Goal: Information Seeking & Learning: Learn about a topic

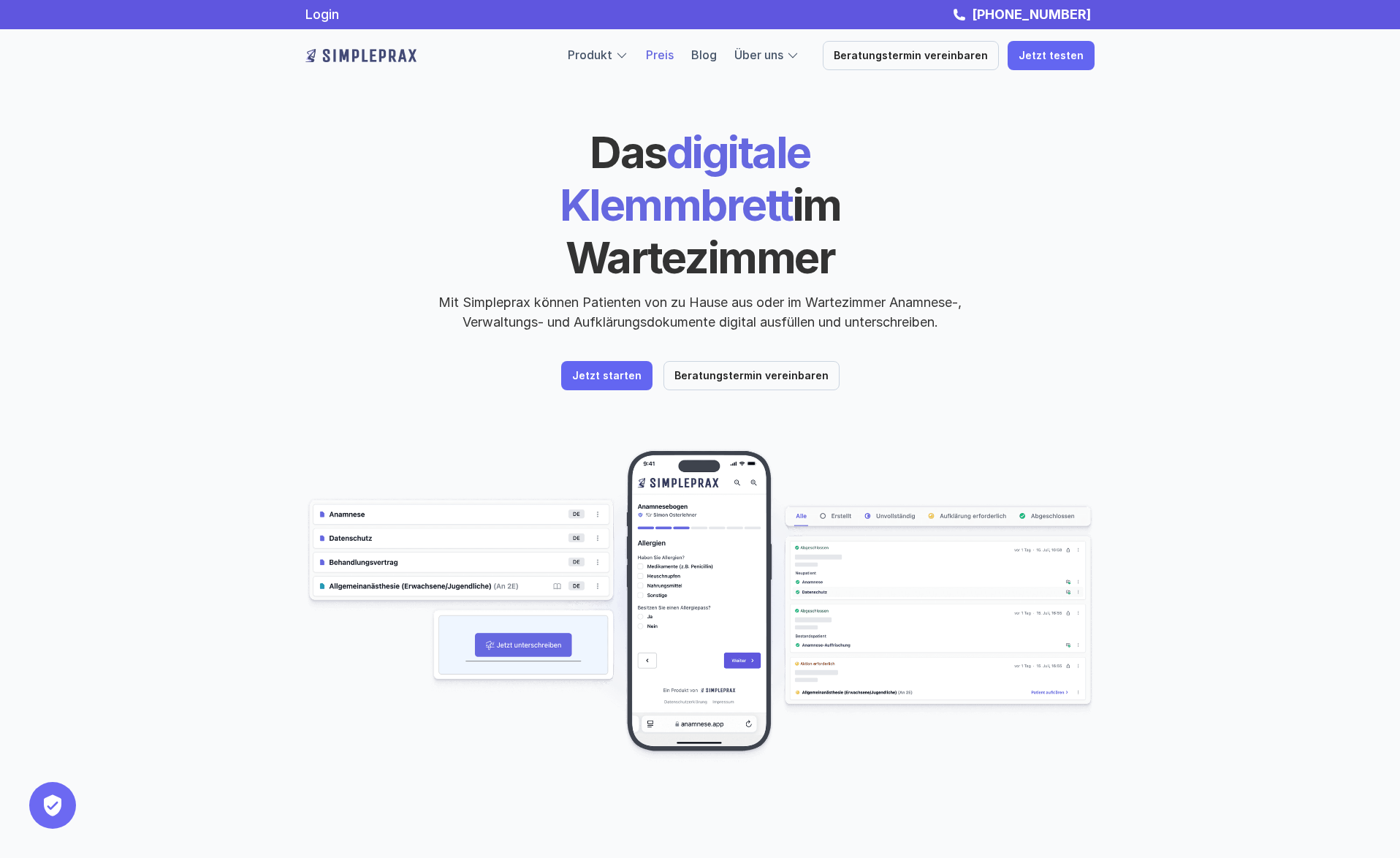
click at [674, 57] on link "Preis" at bounding box center [660, 55] width 28 height 15
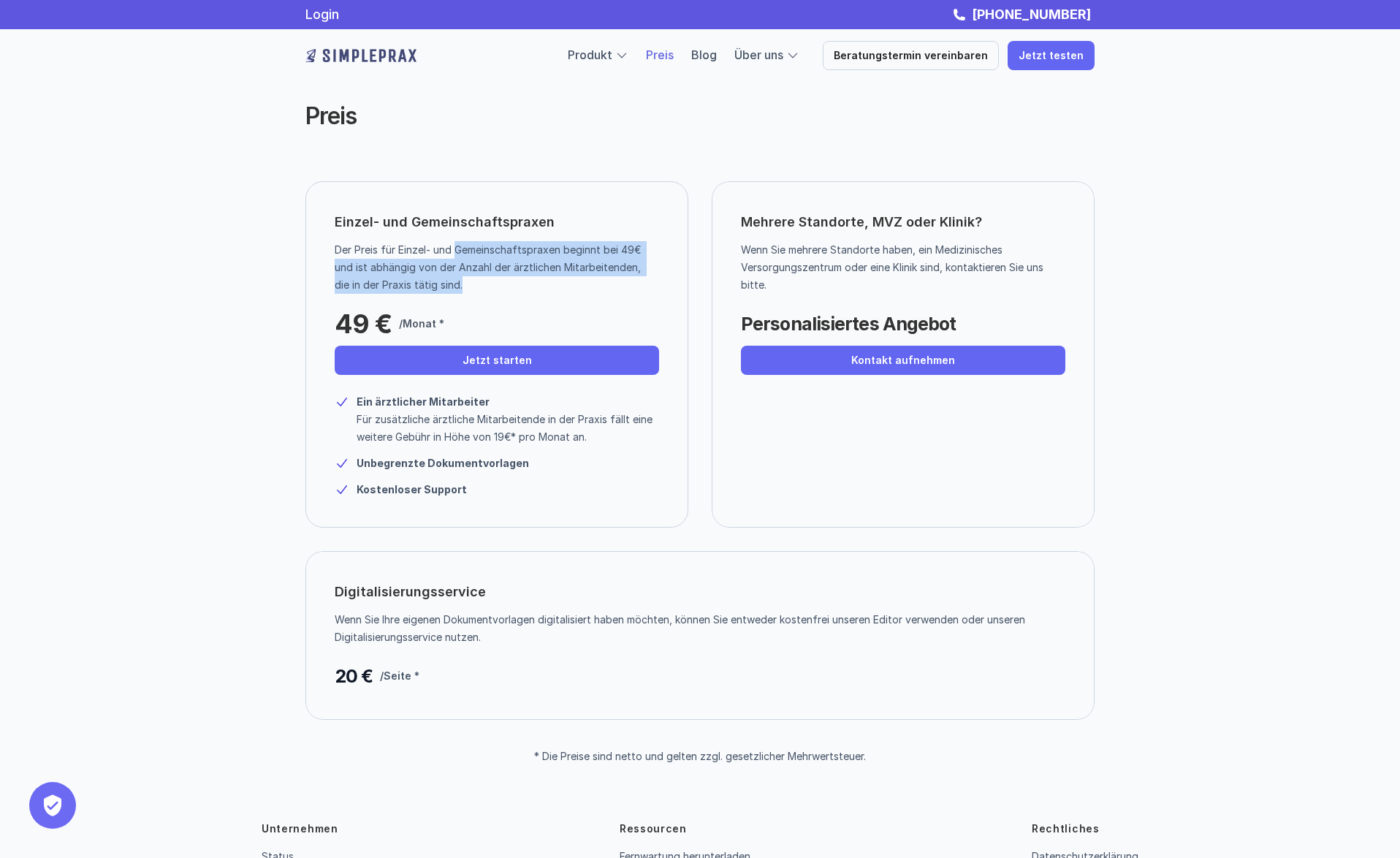
drag, startPoint x: 457, startPoint y: 252, endPoint x: 632, endPoint y: 279, distance: 177.1
click at [632, 279] on p "Der Preis für Einzel- und Gemeinschaftspraxen beginnt bei 49€ und ist abhängig …" at bounding box center [491, 267] width 314 height 52
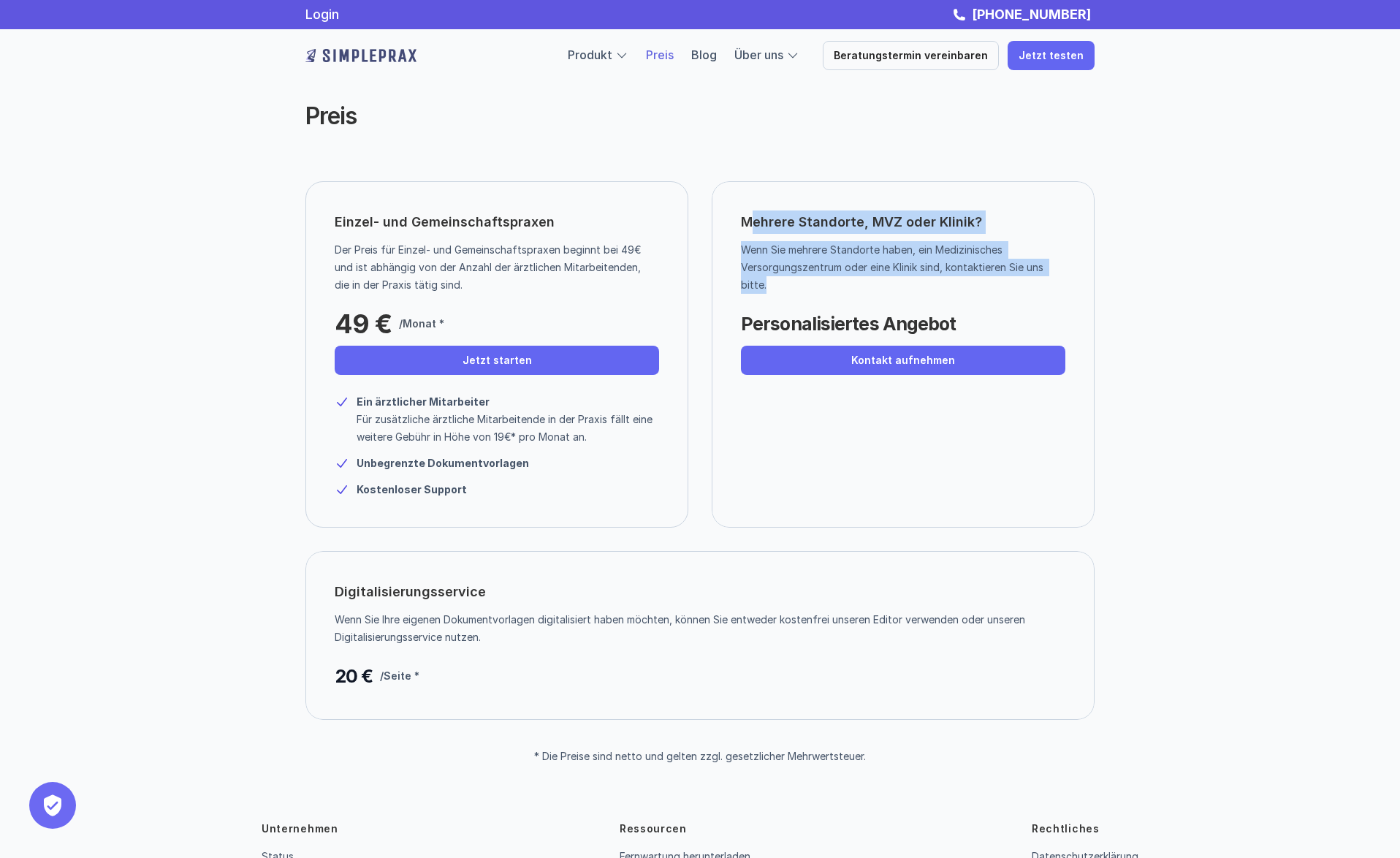
drag, startPoint x: 750, startPoint y: 220, endPoint x: 993, endPoint y: 280, distance: 250.3
click at [993, 280] on div "Mehrere Standorte, MVZ oder Klinik? Wenn Sie mehrere Standorte haben, ein Mediz…" at bounding box center [903, 354] width 383 height 347
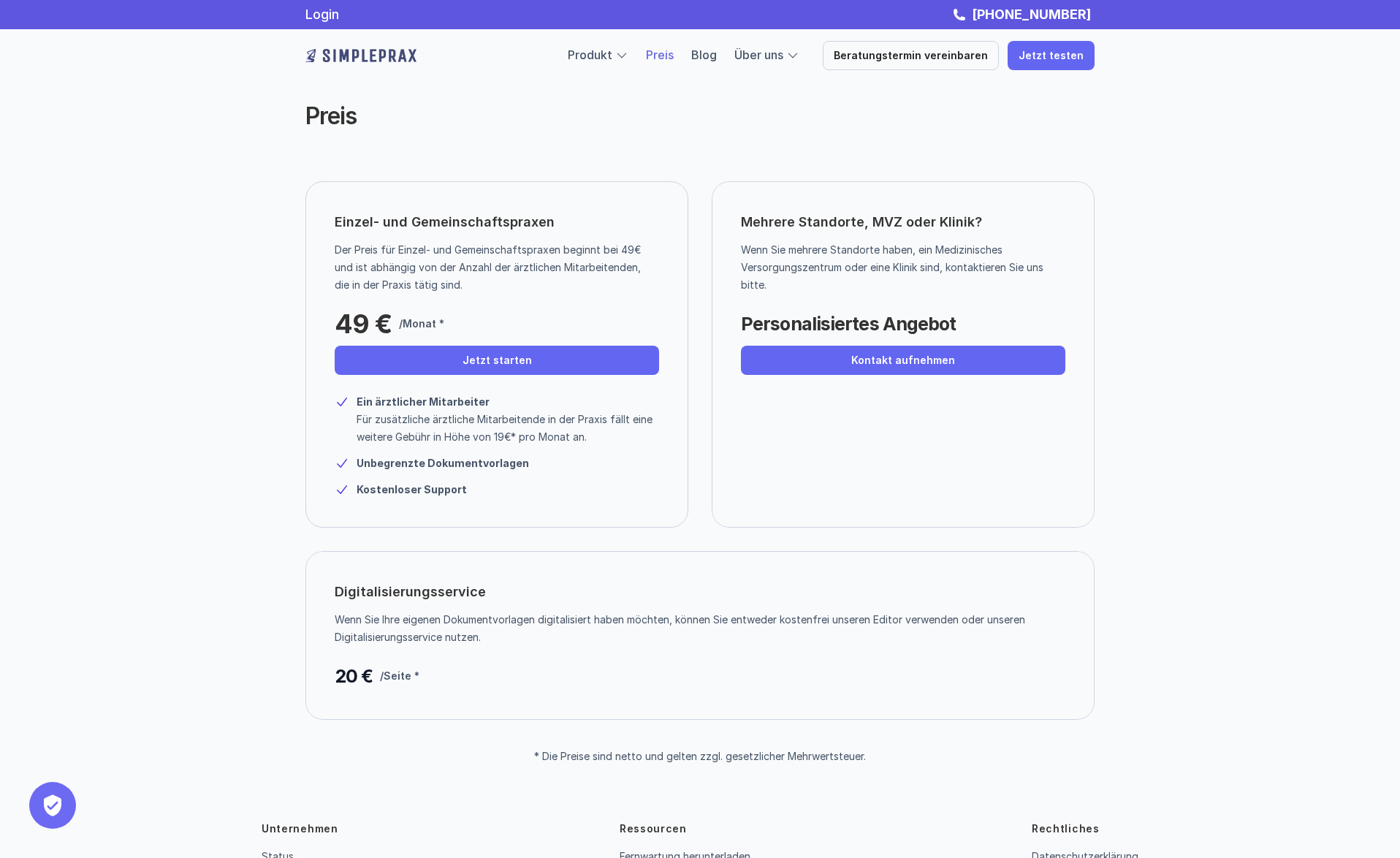
click at [700, 486] on div "Einzel- und Gemeinschaftspraxen Der Preis für Einzel- und Gemeinschaftspraxen b…" at bounding box center [700, 354] width 789 height 347
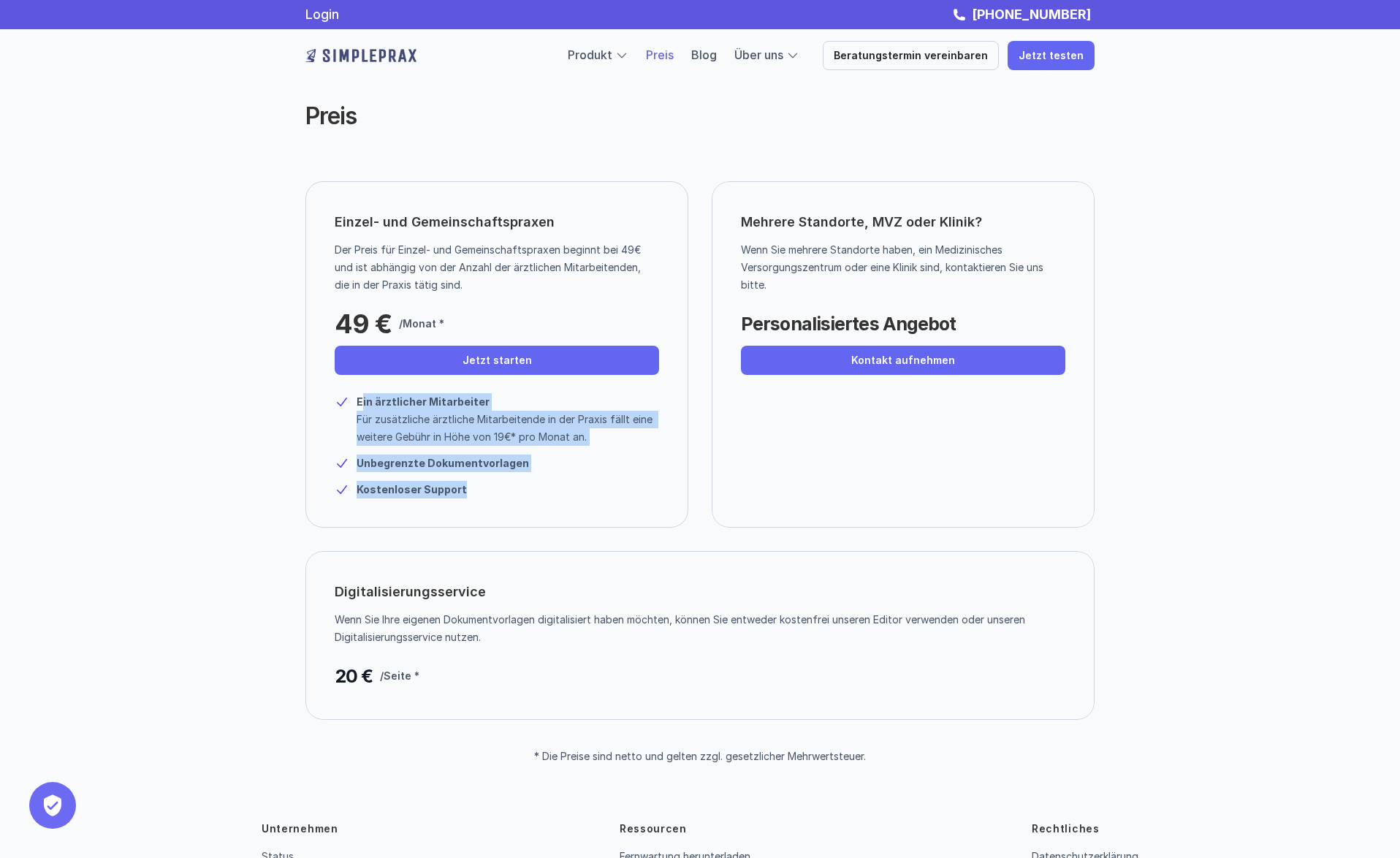
drag, startPoint x: 361, startPoint y: 407, endPoint x: 547, endPoint y: 526, distance: 220.8
click at [547, 446] on div "Ein ärztlicher Mitarbeiter Für zusätzliche ärztliche Mitarbeitende in der Praxi…" at bounding box center [507, 420] width 302 height 52
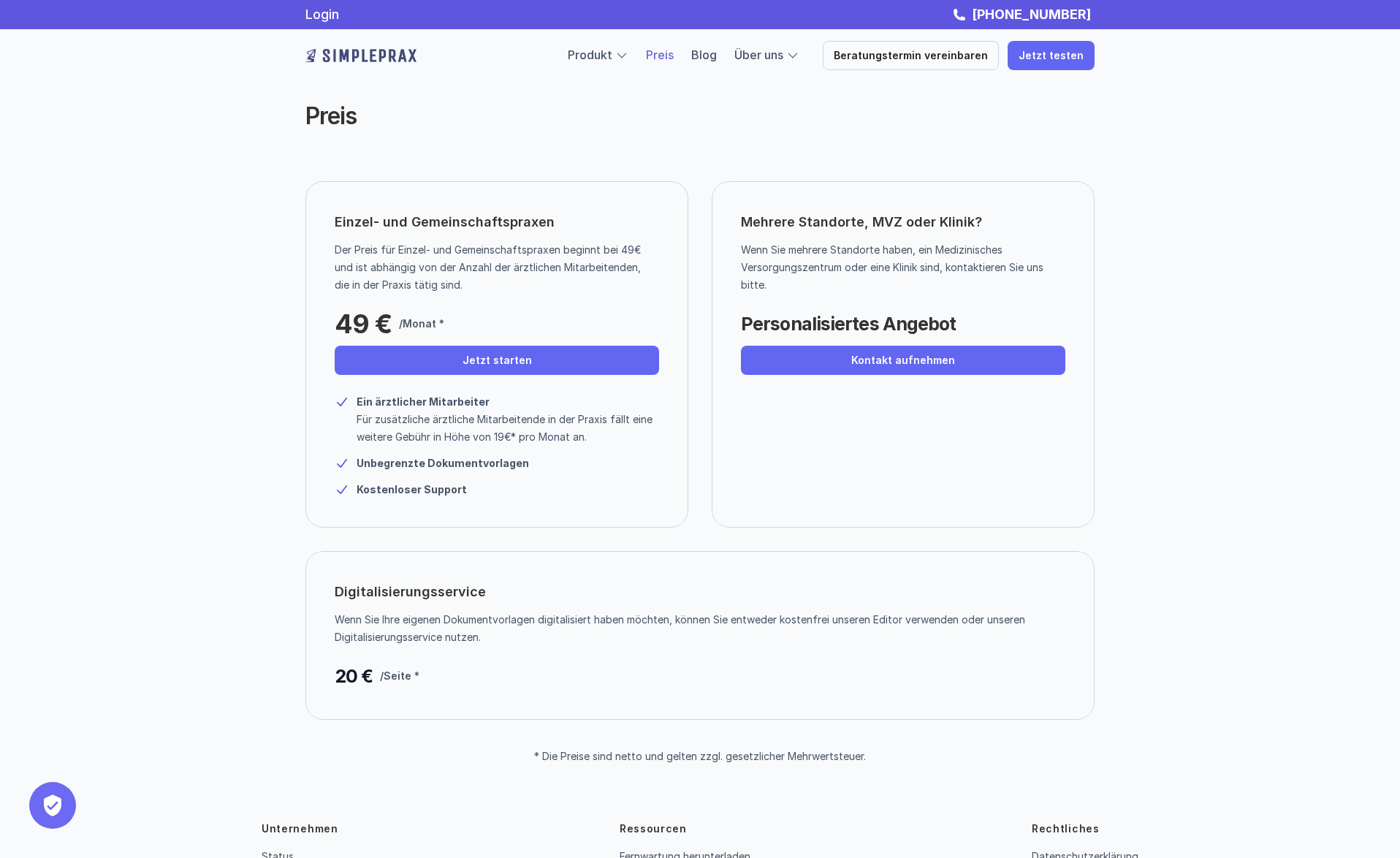
click at [532, 506] on div "Einzel- und Gemeinschaftspraxen Der Preis für Einzel- und Gemeinschaftspraxen b…" at bounding box center [497, 354] width 383 height 347
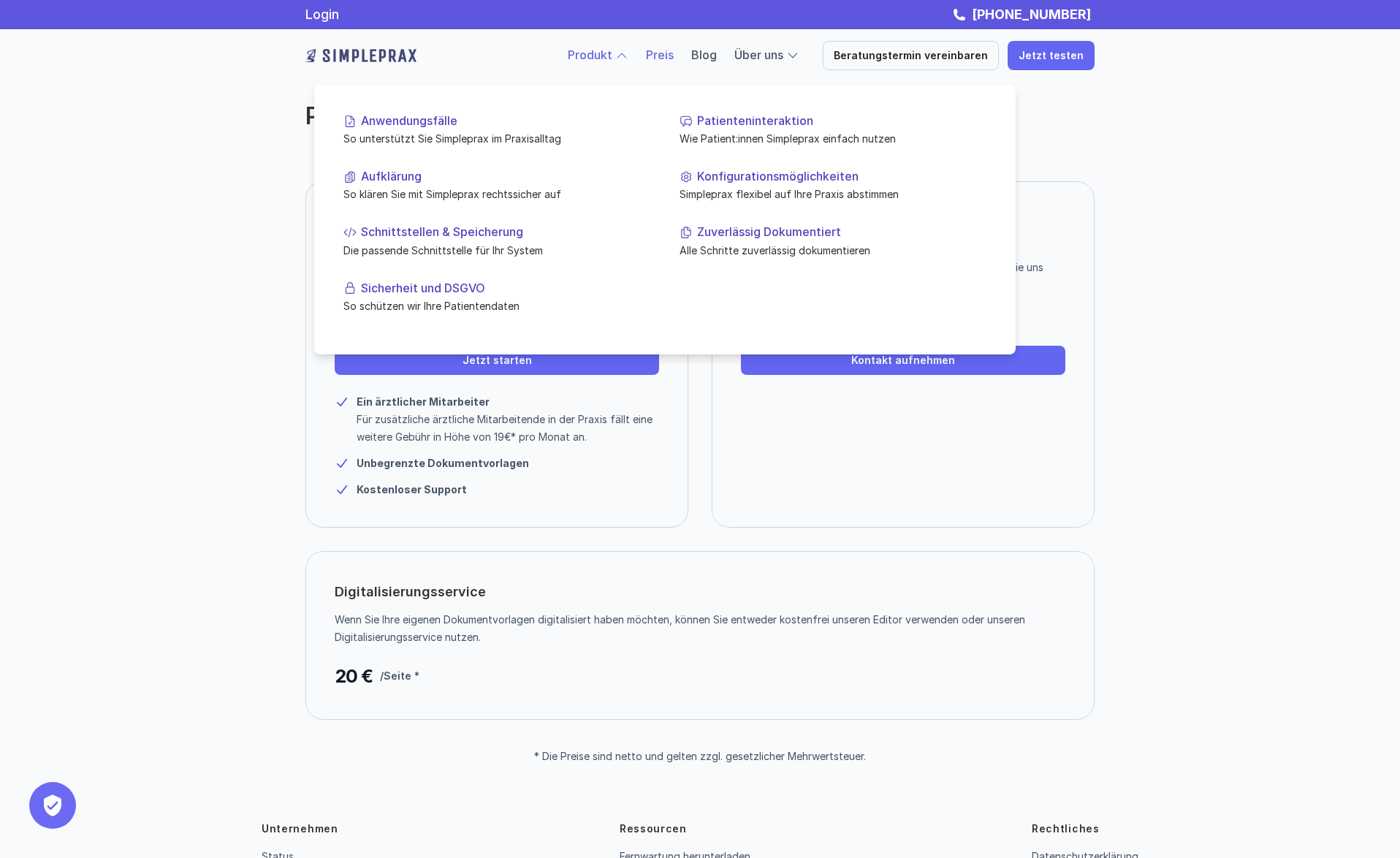
click at [612, 51] on link "Produkt" at bounding box center [590, 55] width 44 height 15
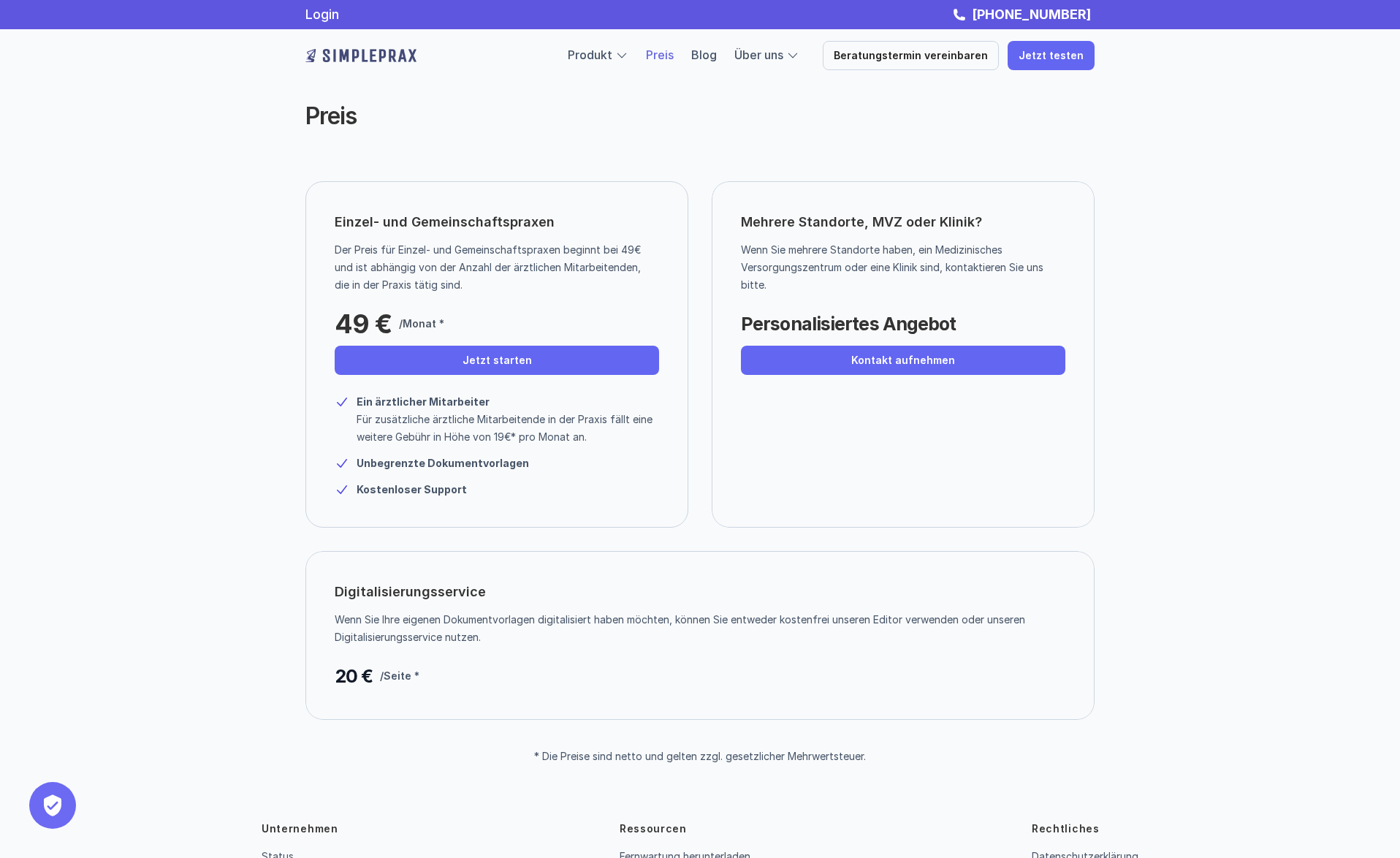
click at [1113, 127] on div "Preis" at bounding box center [700, 116] width 877 height 116
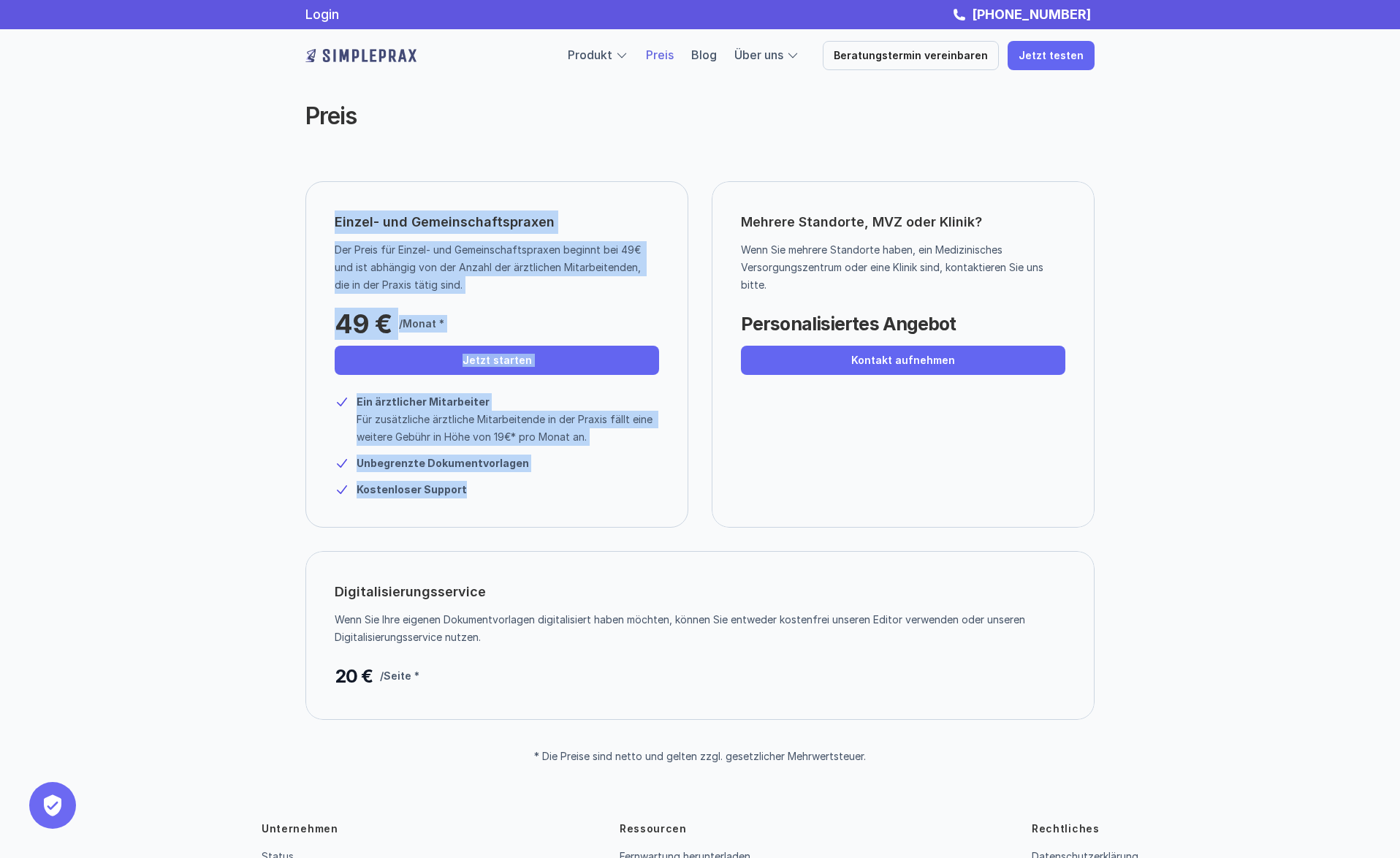
drag, startPoint x: 343, startPoint y: 217, endPoint x: 528, endPoint y: 534, distance: 367.0
click at [528, 534] on div "Einzel- und Gemeinschaftspraxen Der Preis für Einzel- und Gemeinschaftspraxen b…" at bounding box center [700, 462] width 877 height 562
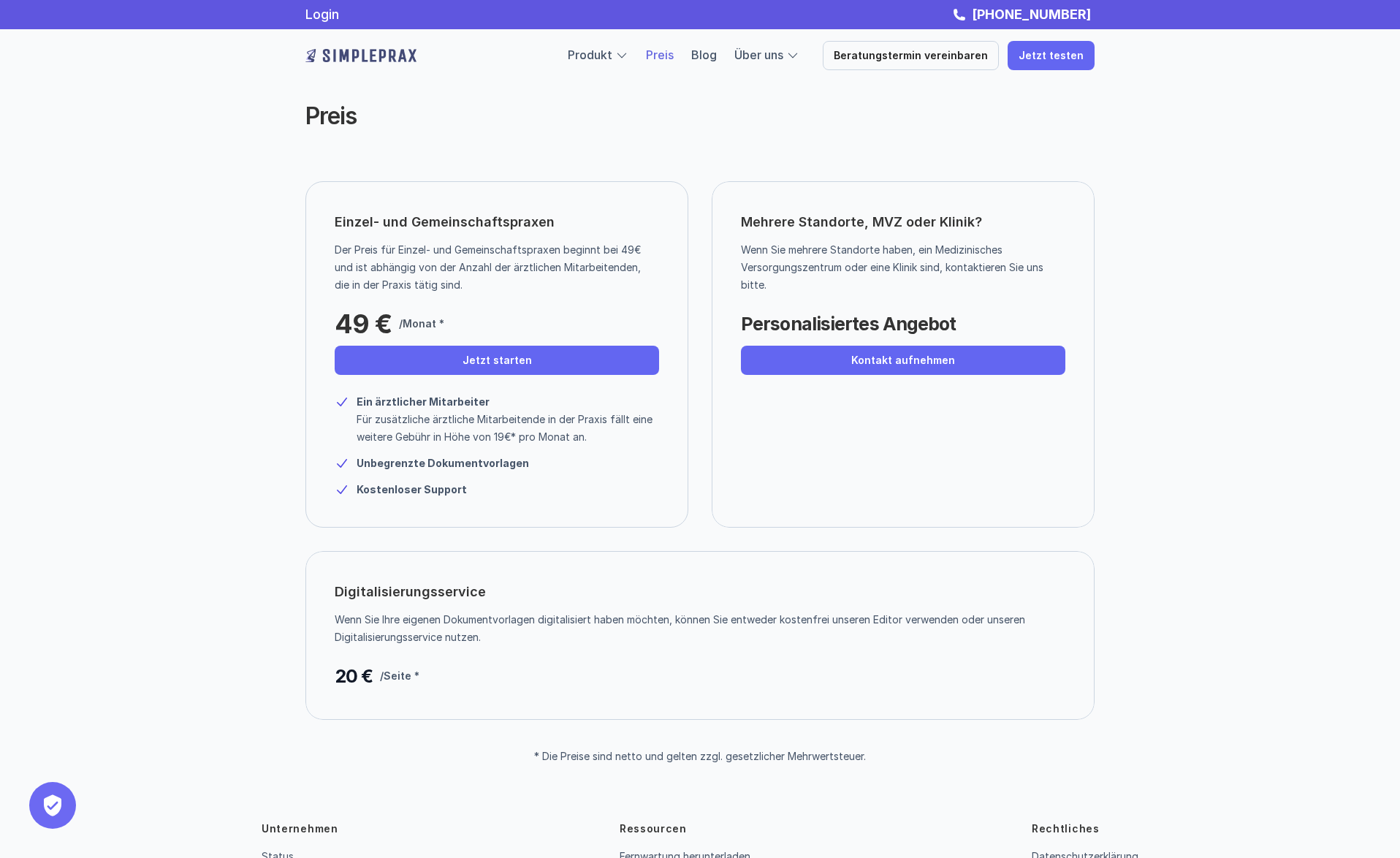
click at [531, 536] on div "Einzel- und Gemeinschaftspraxen Der Preis für Einzel- und Gemeinschaftspraxen b…" at bounding box center [700, 462] width 877 height 562
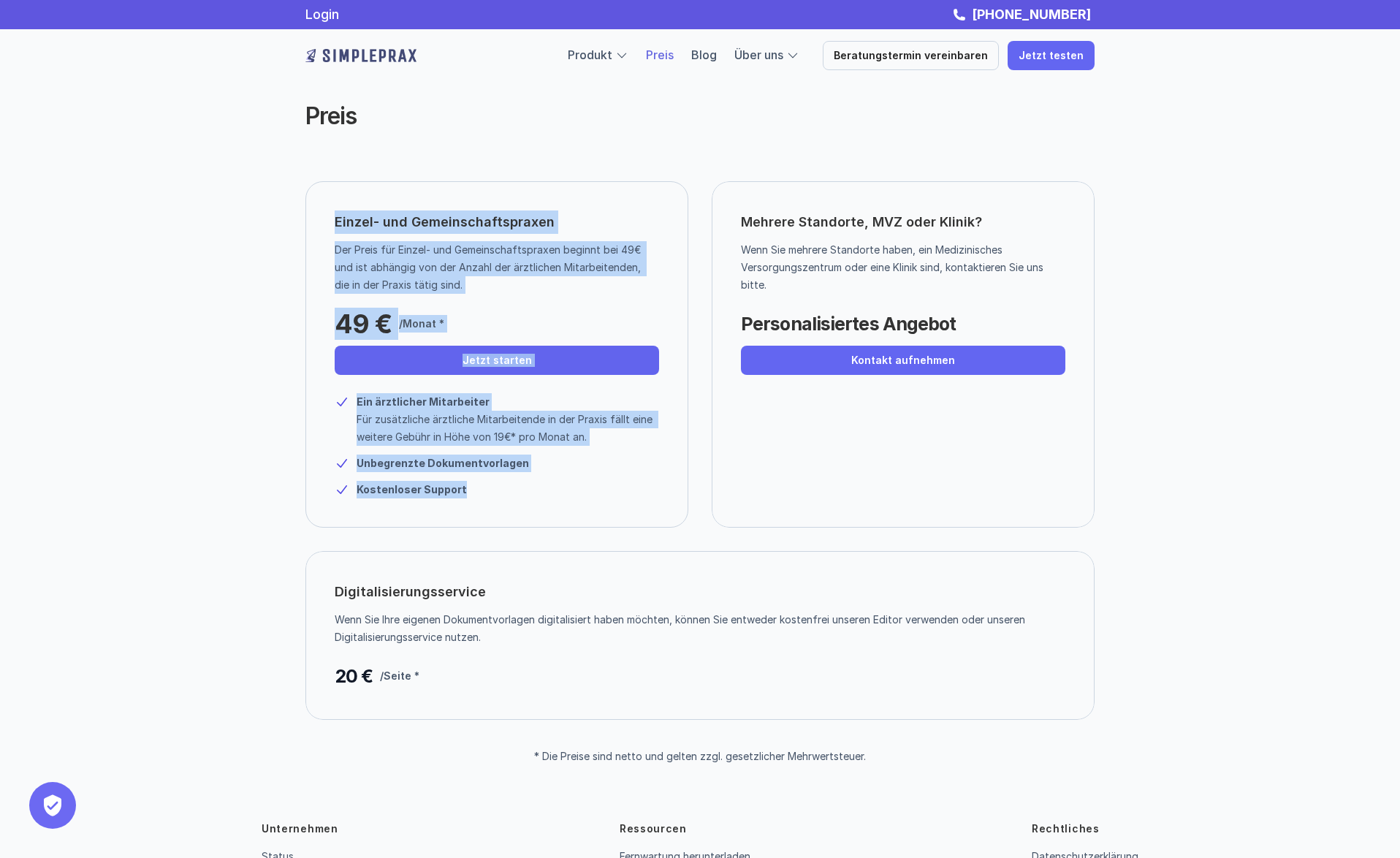
drag, startPoint x: 339, startPoint y: 220, endPoint x: 479, endPoint y: 485, distance: 299.7
click at [479, 485] on div "Einzel- und Gemeinschaftspraxen Der Preis für Einzel- und Gemeinschaftspraxen b…" at bounding box center [497, 354] width 383 height 347
click at [479, 485] on p "Kostenloser Support" at bounding box center [457, 489] width 200 height 17
